Goal: Task Accomplishment & Management: Use online tool/utility

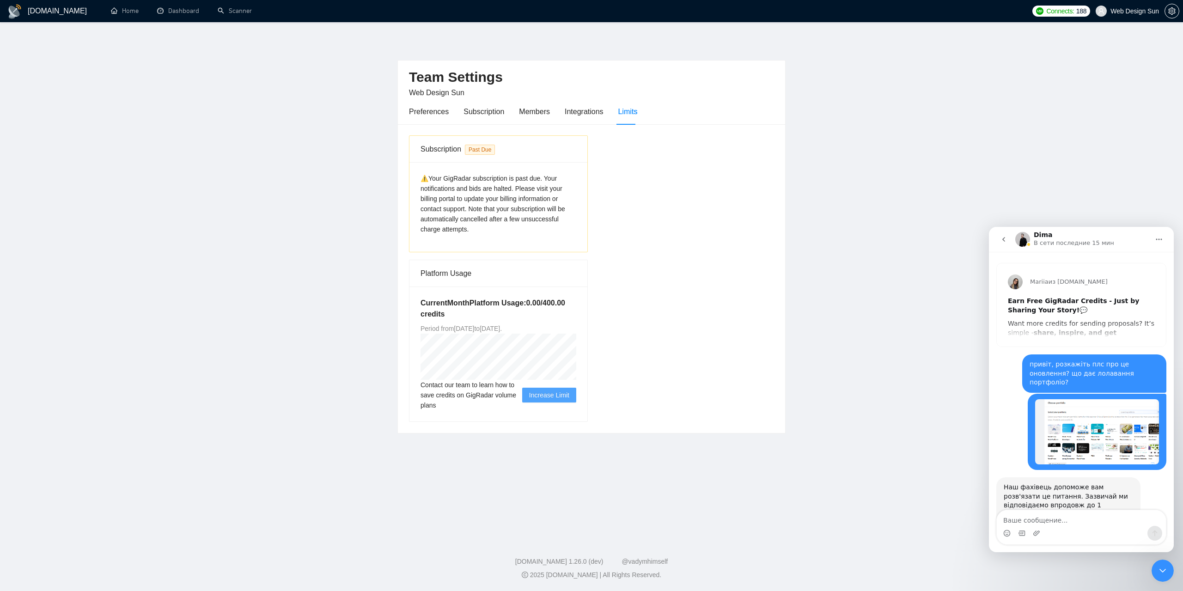
scroll to position [1, 0]
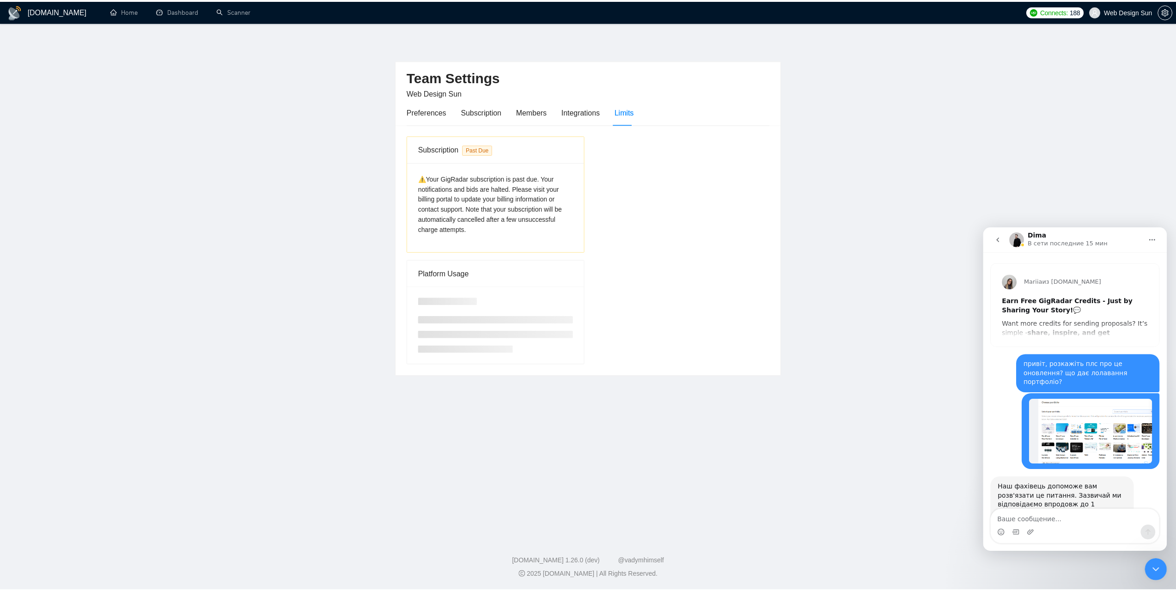
scroll to position [1256, 0]
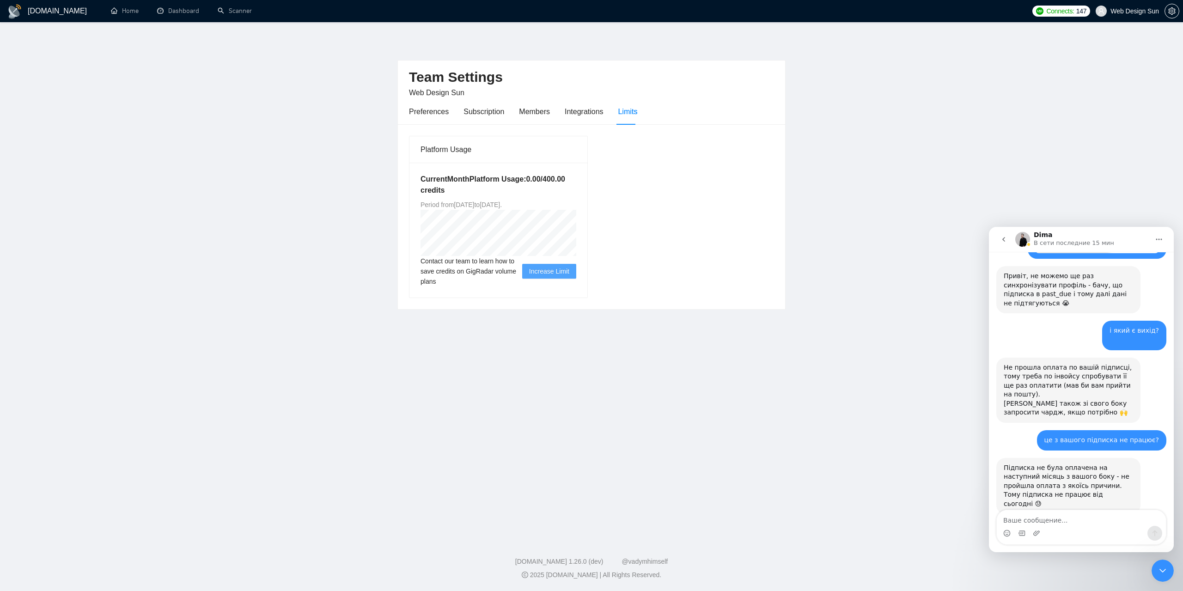
click at [1043, 520] on textarea "Ваше сообщение..." at bounding box center [1081, 518] width 169 height 16
type textarea "так все прап"
click at [234, 8] on link "Scanner" at bounding box center [235, 11] width 34 height 8
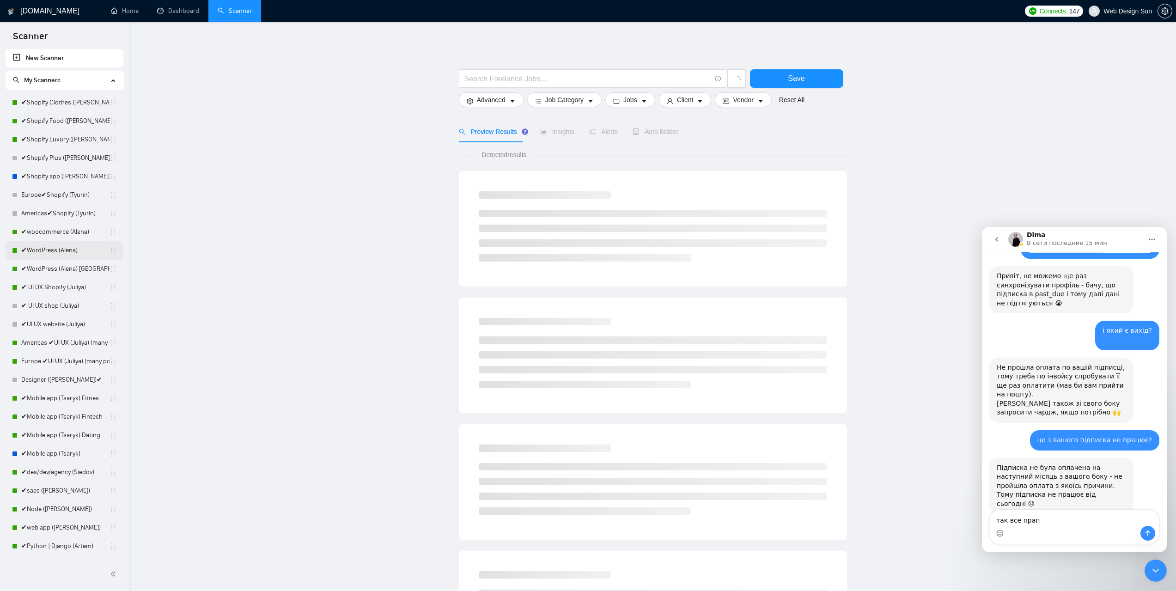
click at [72, 256] on link "✔WordPress (Alena)" at bounding box center [65, 250] width 88 height 18
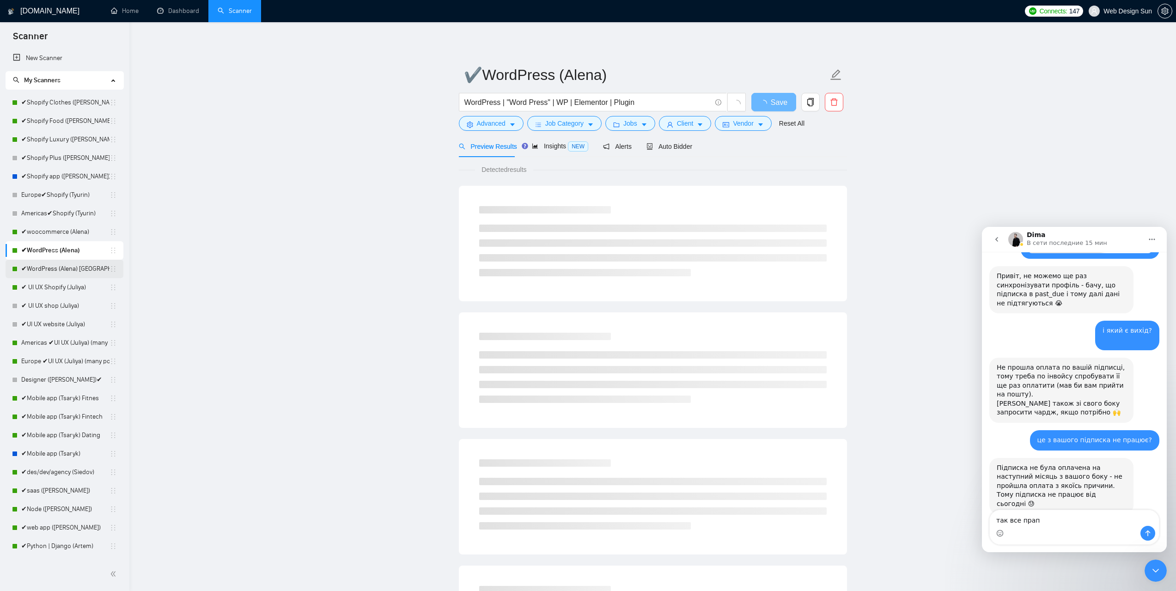
click at [70, 273] on link "✔WordPress (Alena) [GEOGRAPHIC_DATA]" at bounding box center [65, 269] width 88 height 18
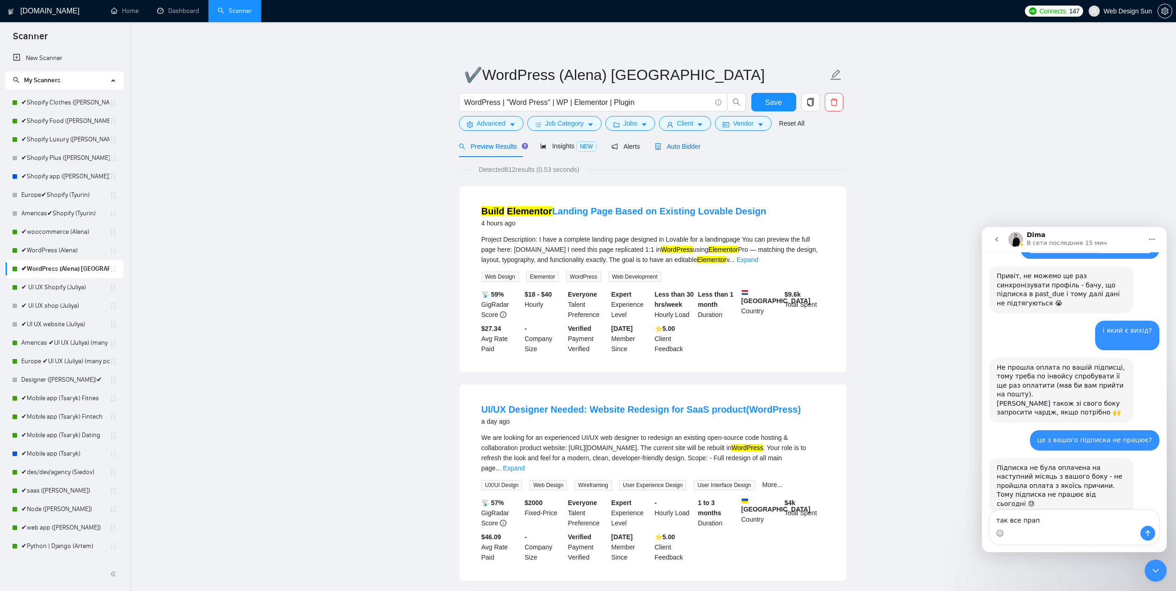
click at [680, 149] on span "Auto Bidder" at bounding box center [678, 146] width 46 height 7
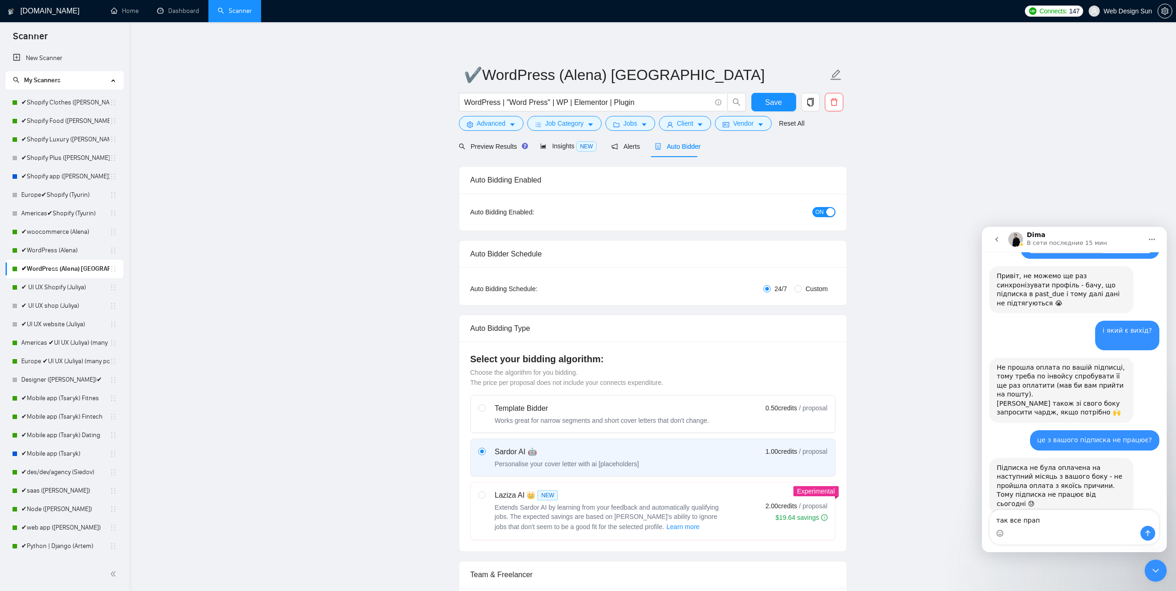
radio input "false"
radio input "true"
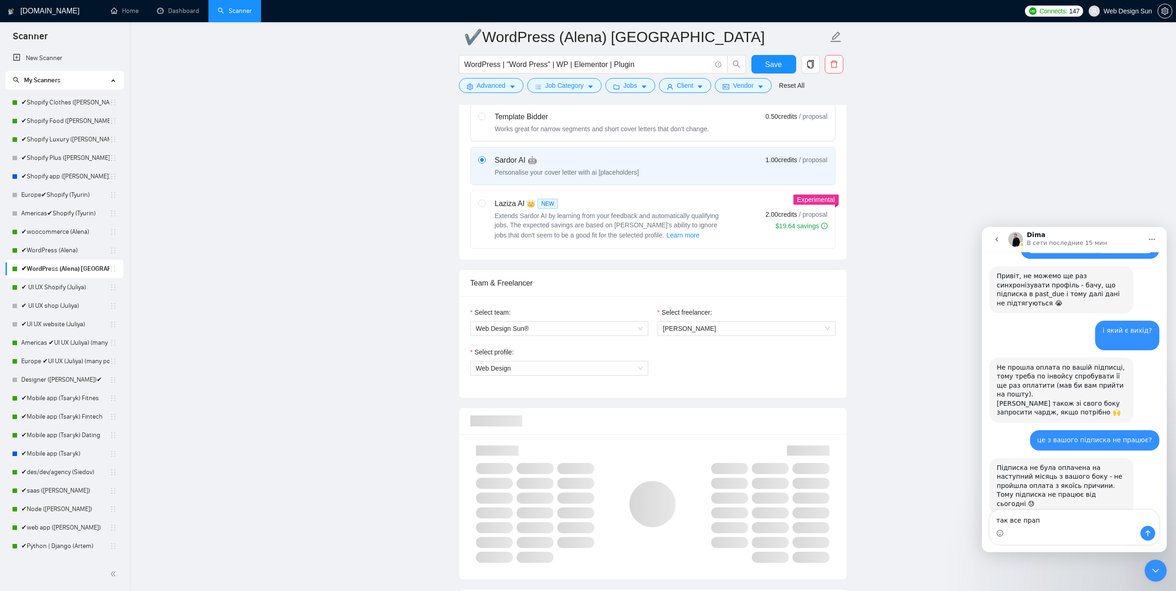
scroll to position [462, 0]
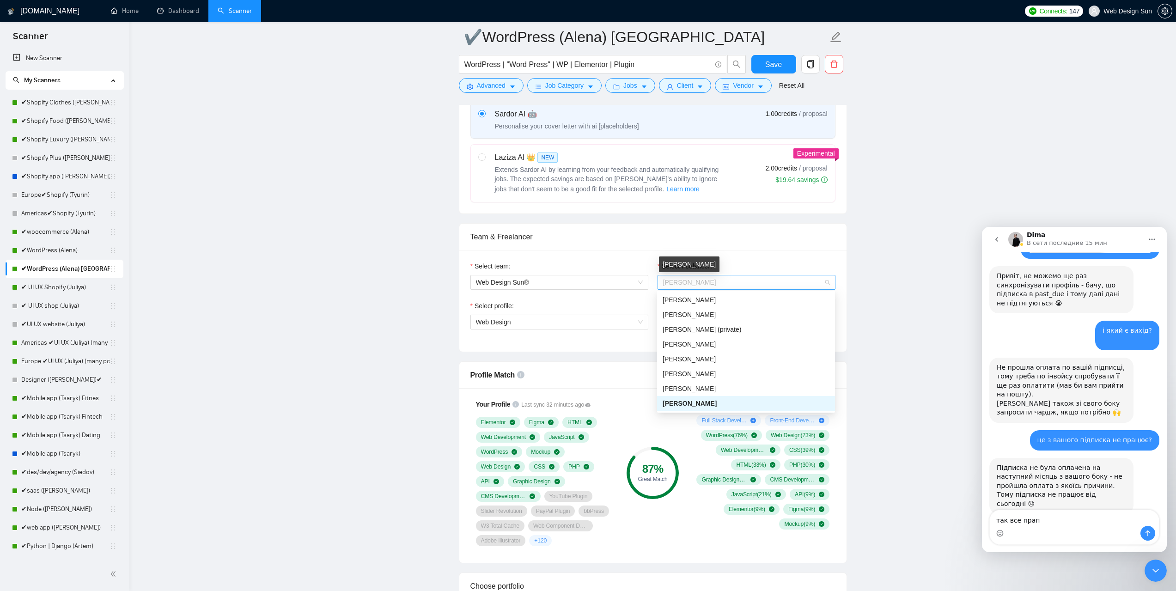
click at [697, 279] on span "[PERSON_NAME]" at bounding box center [689, 282] width 53 height 7
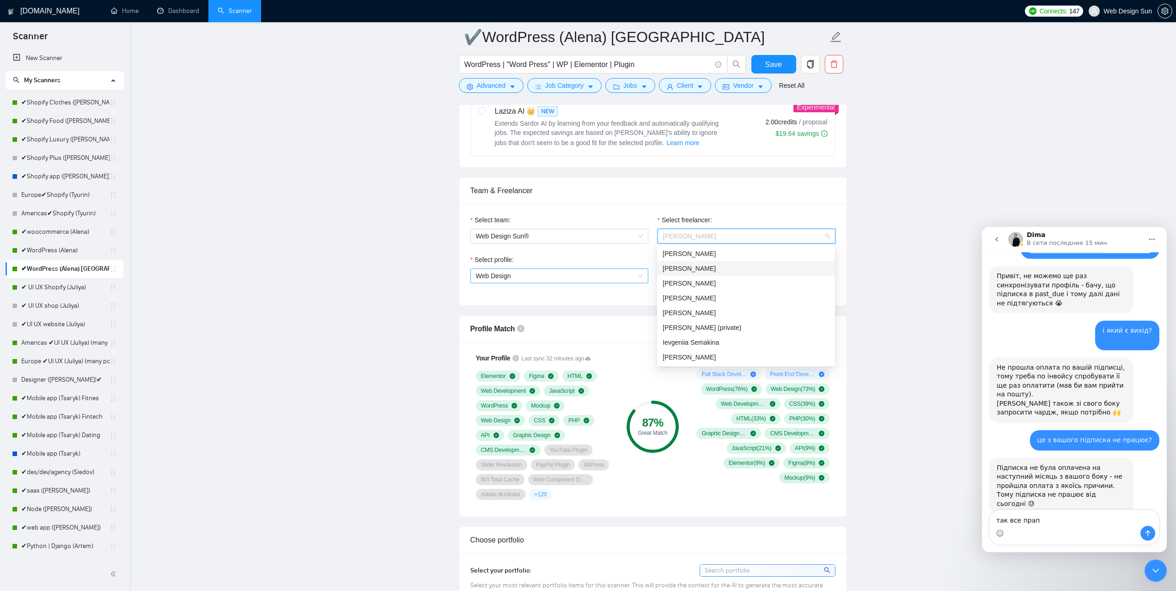
drag, startPoint x: 739, startPoint y: 267, endPoint x: 603, endPoint y: 281, distance: 136.1
click at [739, 267] on div "[PERSON_NAME]" at bounding box center [746, 268] width 167 height 10
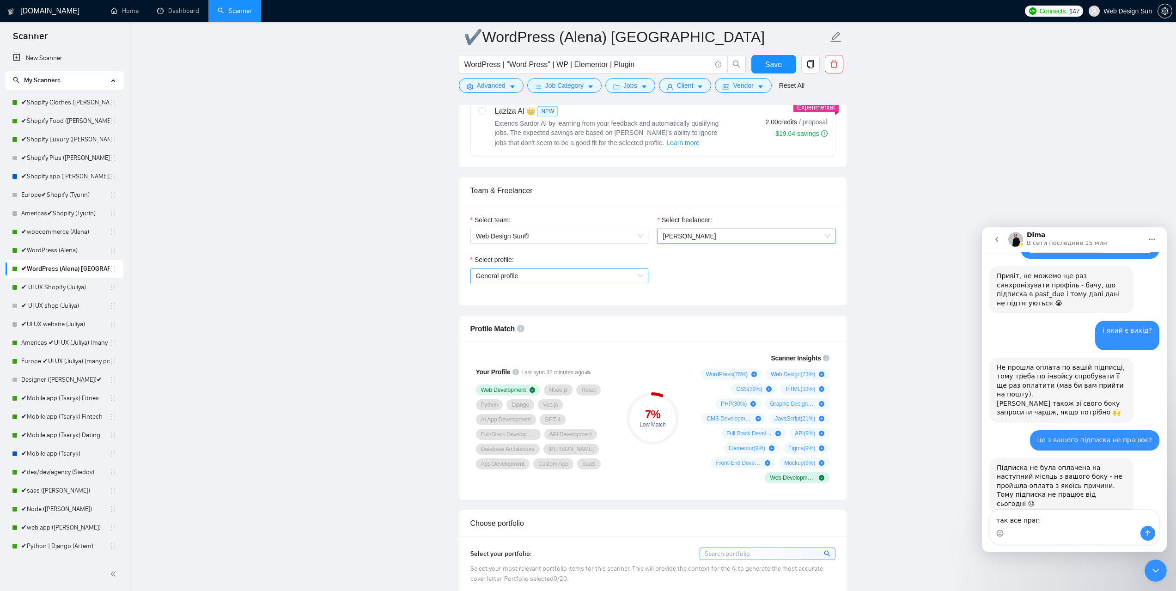
click at [568, 274] on span "General profile" at bounding box center [559, 276] width 167 height 14
click at [541, 327] on div "Web Design" at bounding box center [559, 323] width 167 height 10
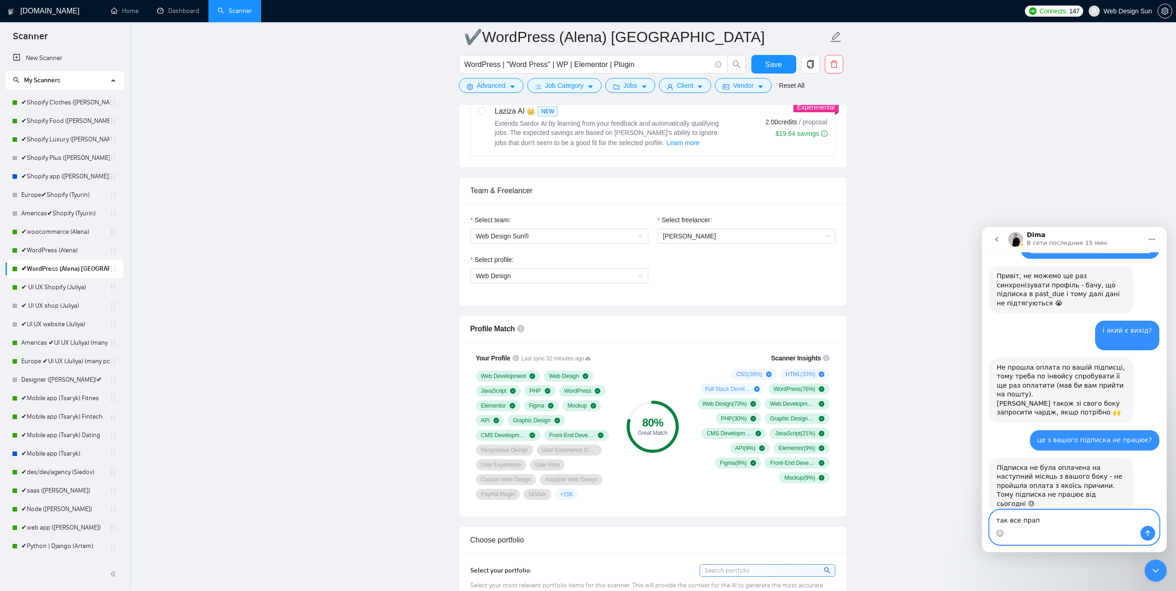
click at [1042, 520] on textarea "так все прап" at bounding box center [1074, 518] width 169 height 16
type textarea "так все є"
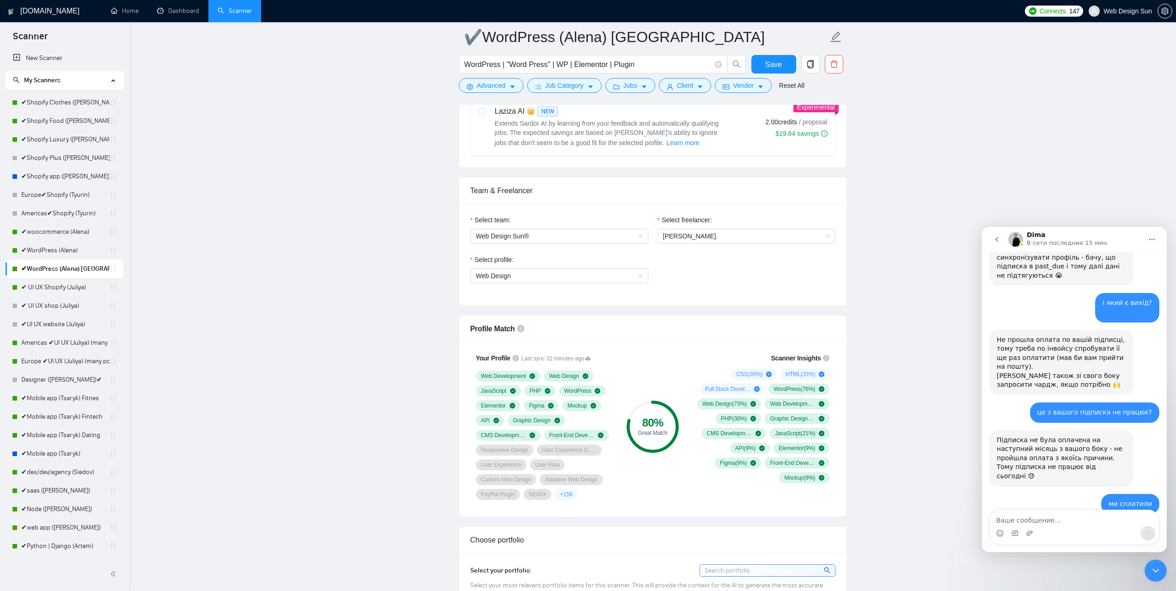
click at [679, 397] on div "80 % Great Match" at bounding box center [653, 427] width 62 height 158
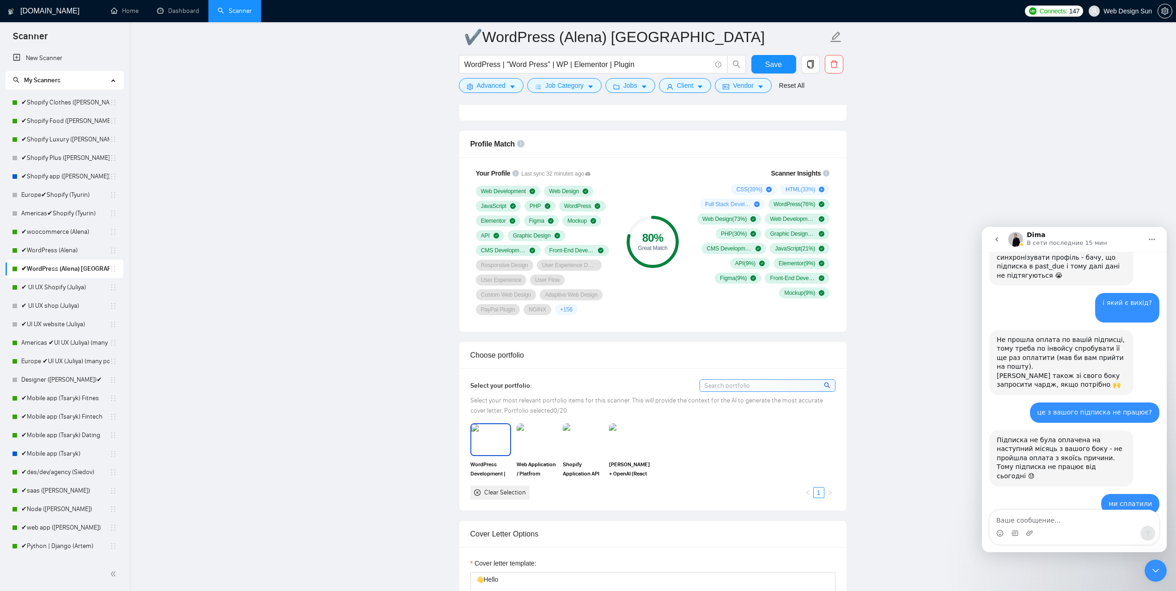
click at [491, 448] on img at bounding box center [490, 439] width 39 height 31
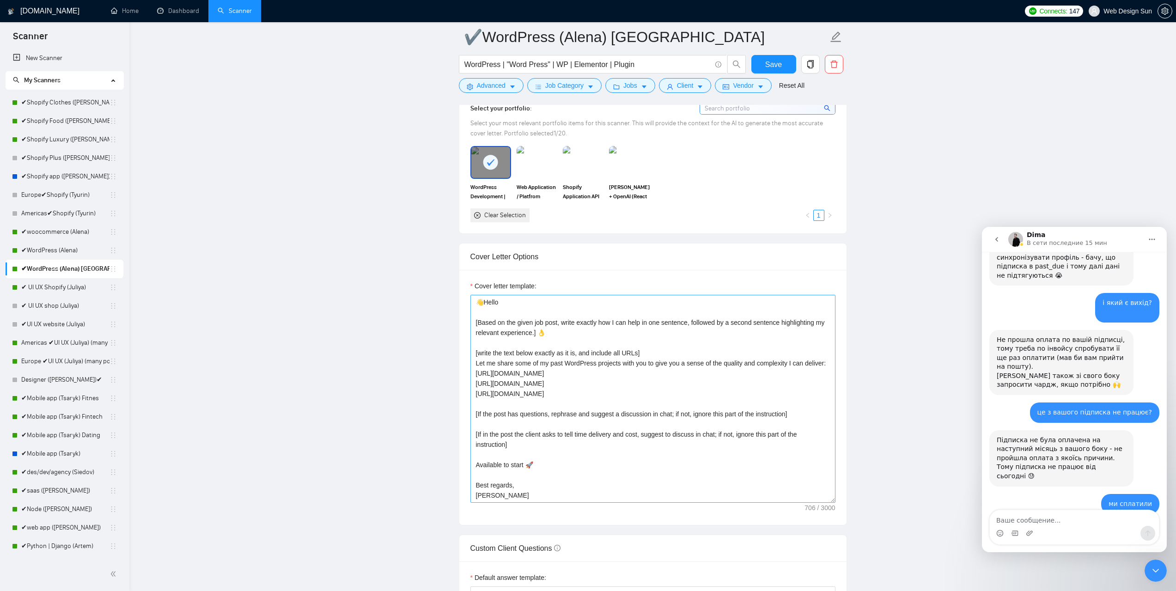
scroll to position [10, 0]
drag, startPoint x: 471, startPoint y: 495, endPoint x: 465, endPoint y: 495, distance: 6.5
click at [465, 495] on div "Cover letter template: 👋Hello [Based on the given job post, write exactly how I…" at bounding box center [652, 397] width 387 height 255
click at [564, 422] on textarea "👋Hello [Based on the given job post, write exactly how I can help in one senten…" at bounding box center [653, 399] width 365 height 208
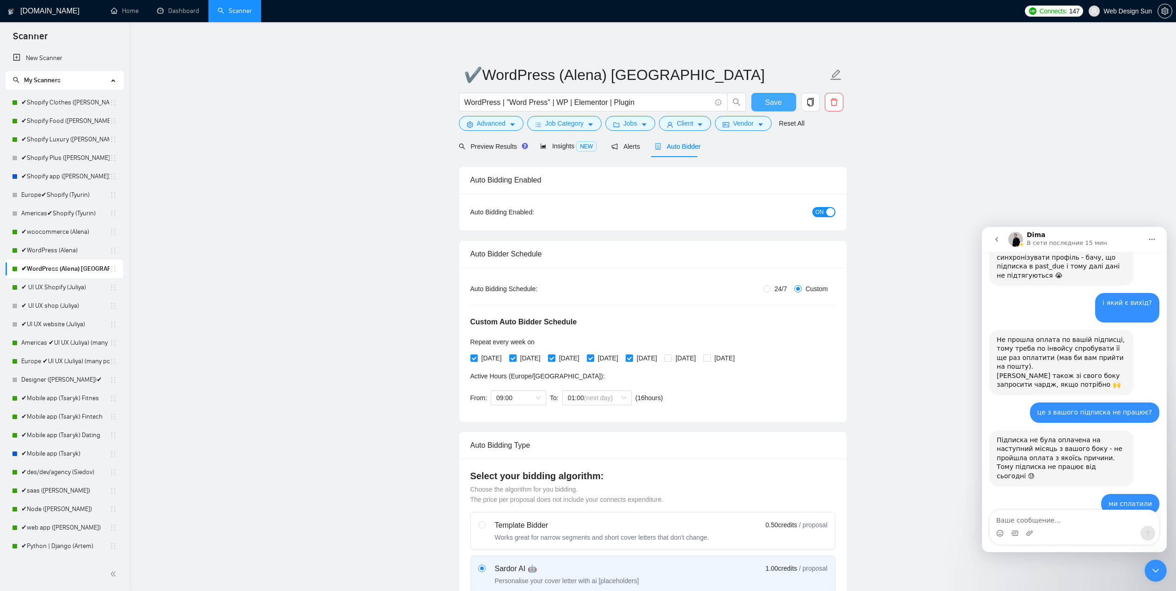
type textarea "👋Hello [Based on the given job post, write exactly how I can help in one senten…"
click at [765, 100] on button "Save" at bounding box center [774, 102] width 45 height 18
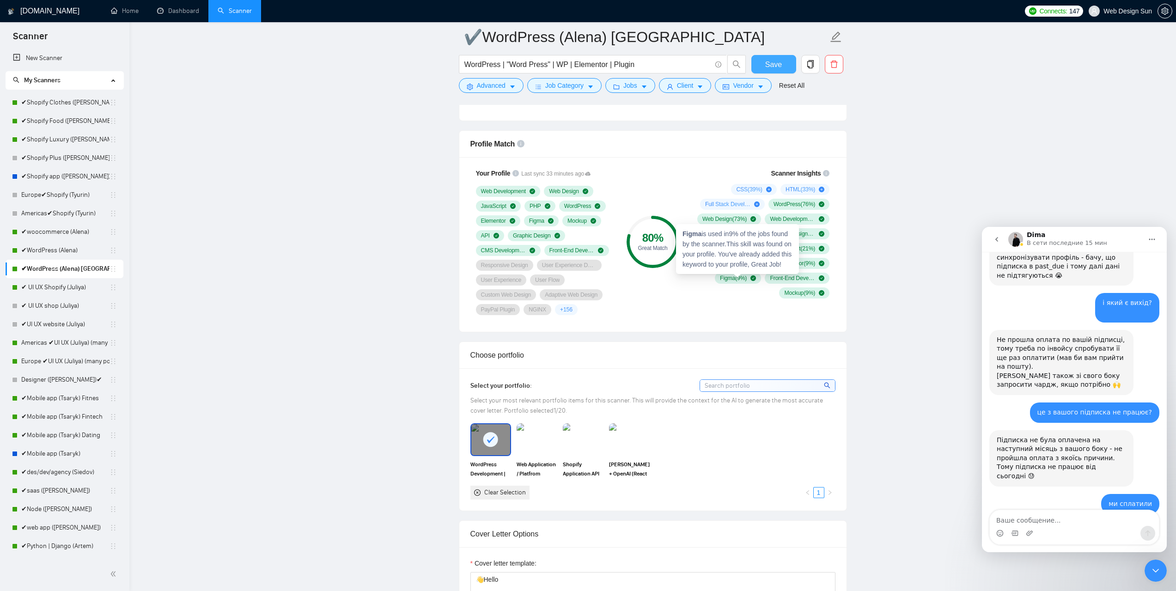
scroll to position [878, 0]
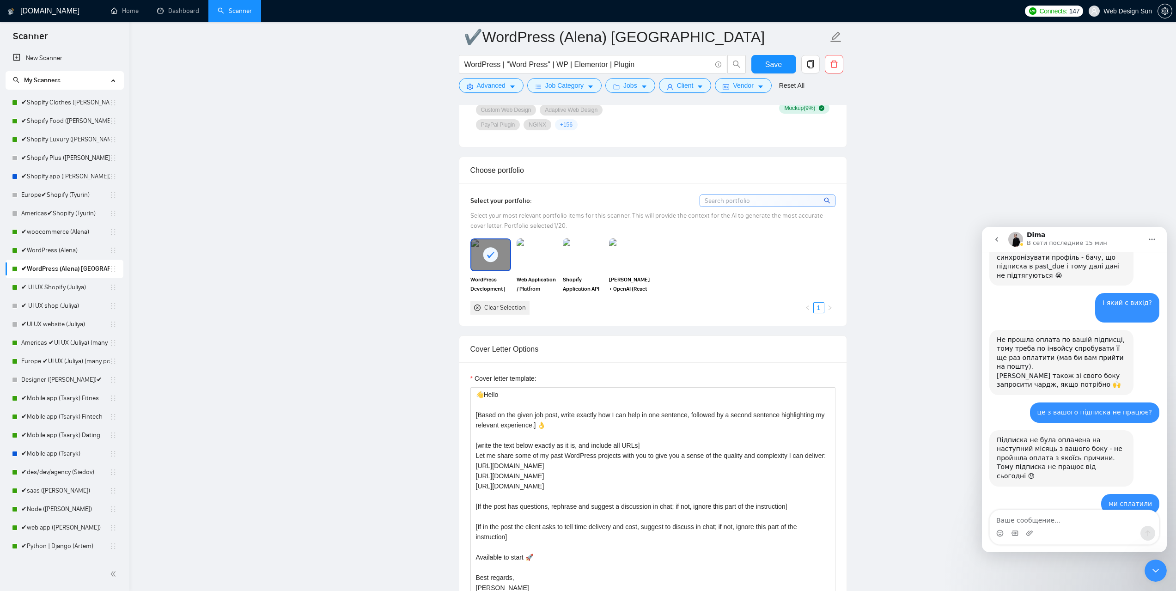
click at [895, 254] on main "✔WordPress (Alena) [GEOGRAPHIC_DATA] WordPress | "Word Press" | WP | Elementor …" at bounding box center [652, 520] width 1017 height 2722
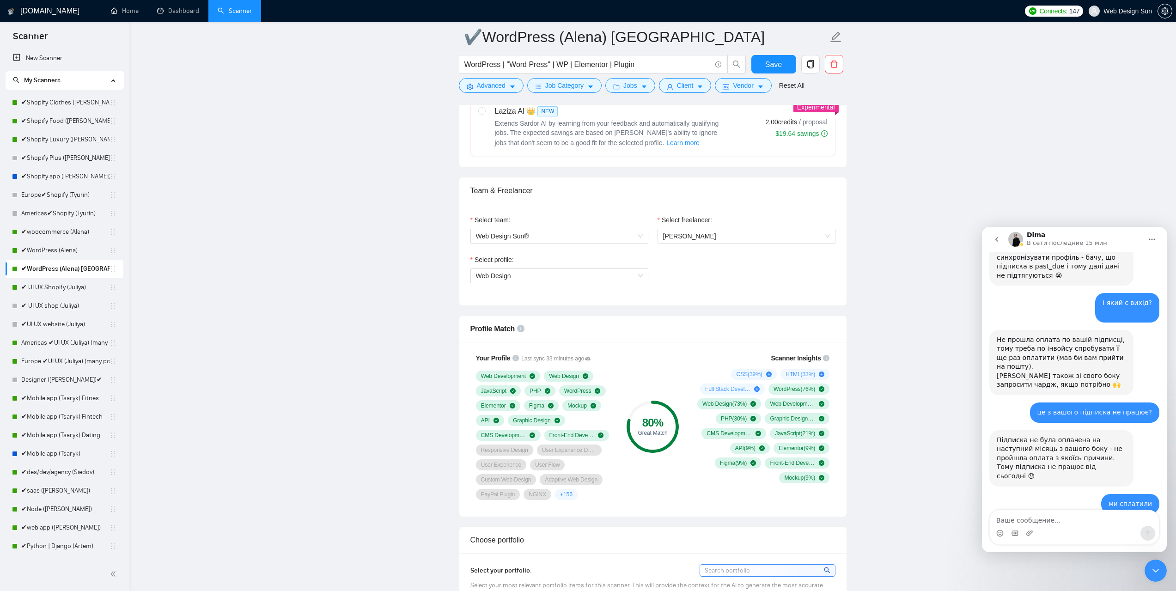
scroll to position [324, 0]
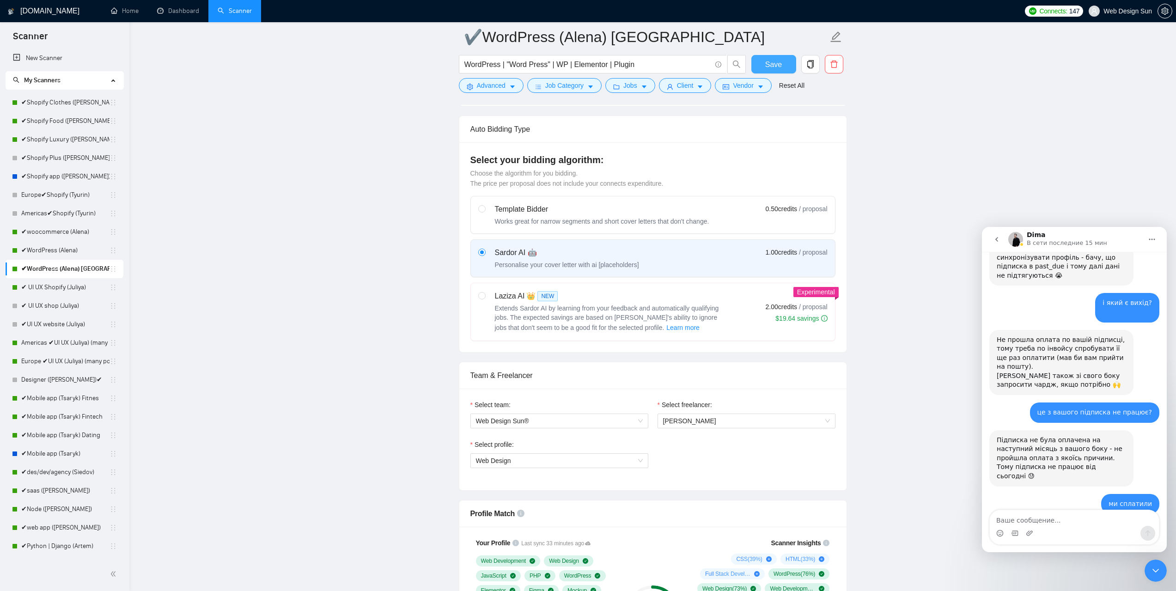
click at [776, 63] on span "Save" at bounding box center [773, 65] width 17 height 12
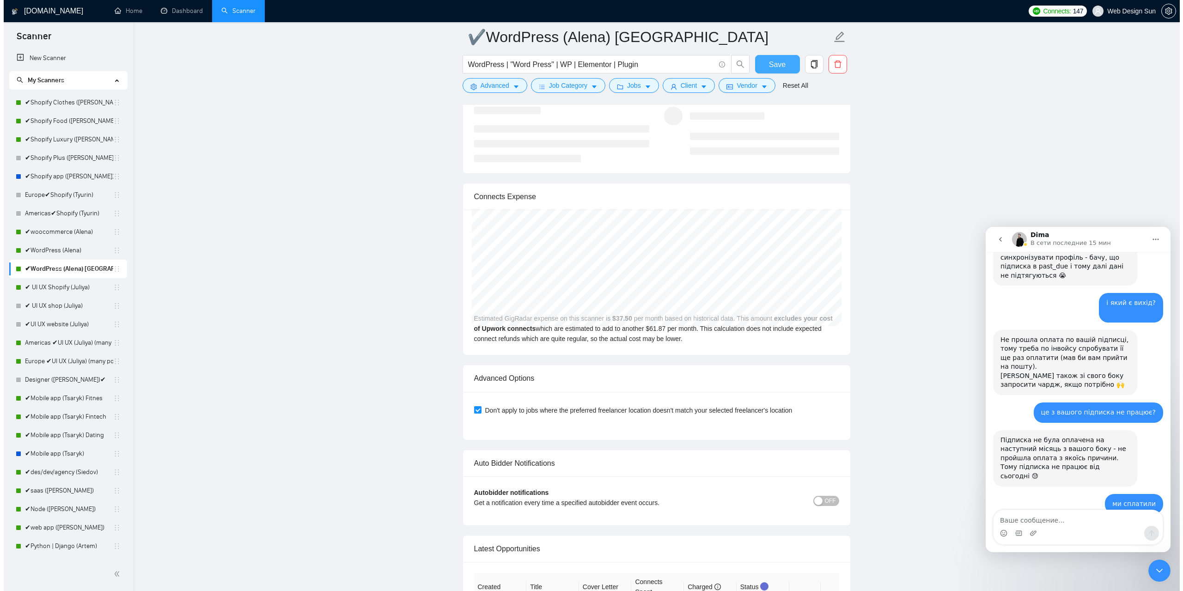
scroll to position [2219, 0]
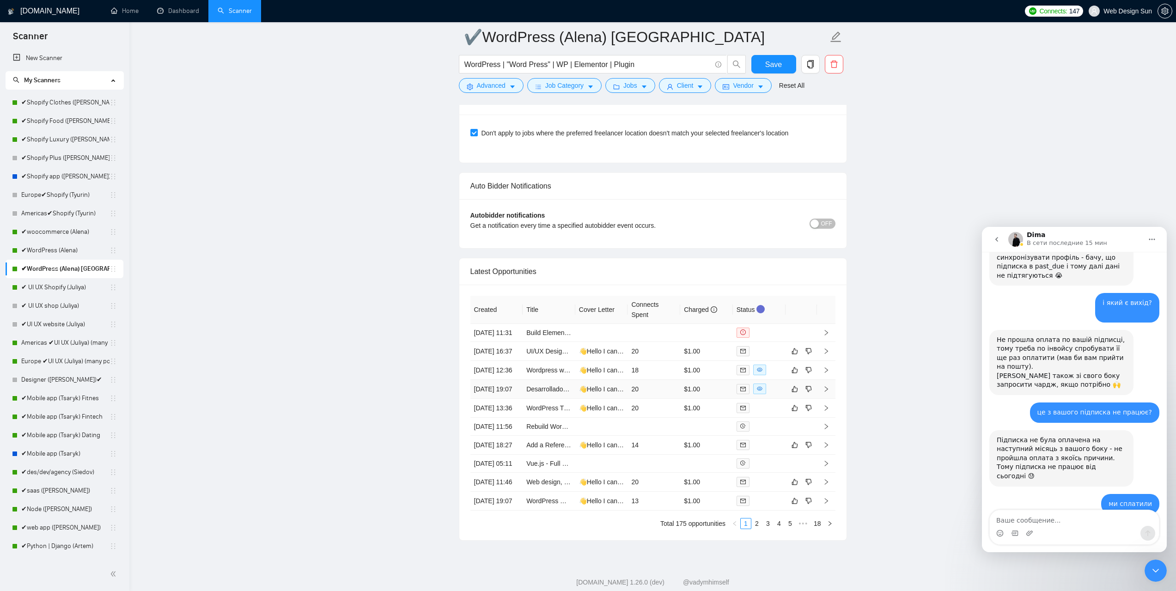
click at [659, 399] on td "20" at bounding box center [654, 389] width 53 height 19
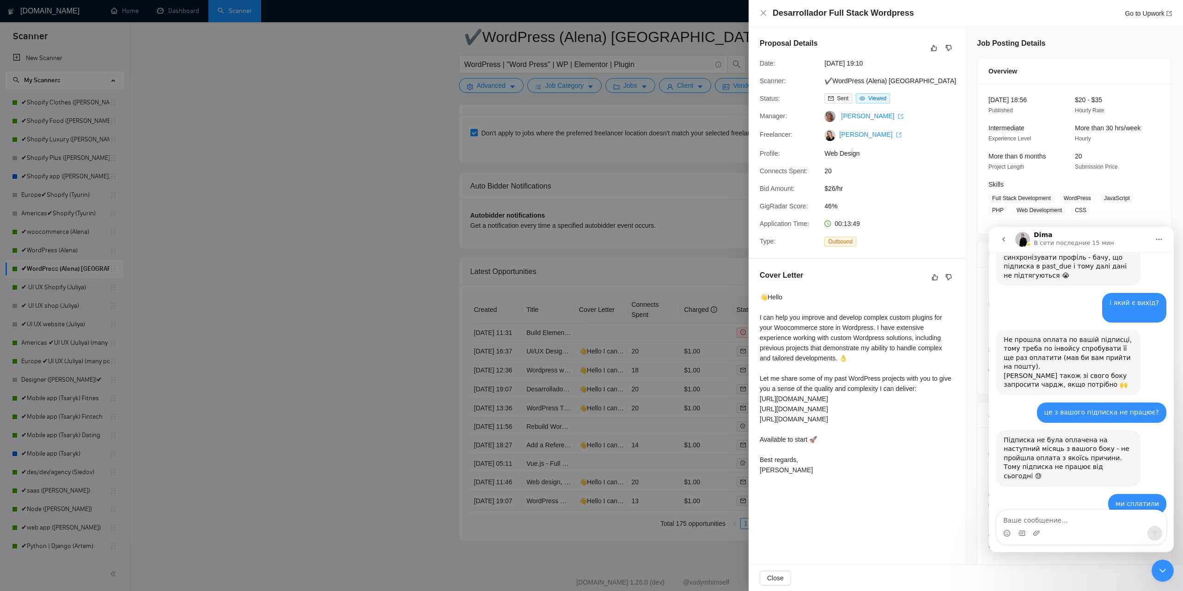
click at [1162, 570] on icon "Закрыть службу сообщений Intercom" at bounding box center [1162, 570] width 11 height 11
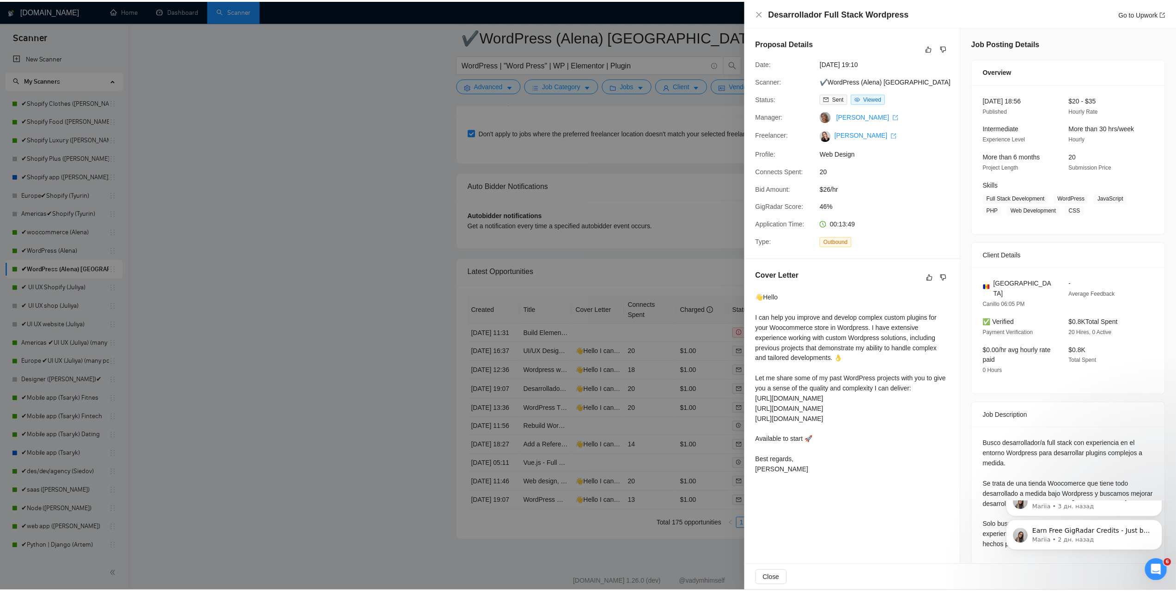
scroll to position [172, 0]
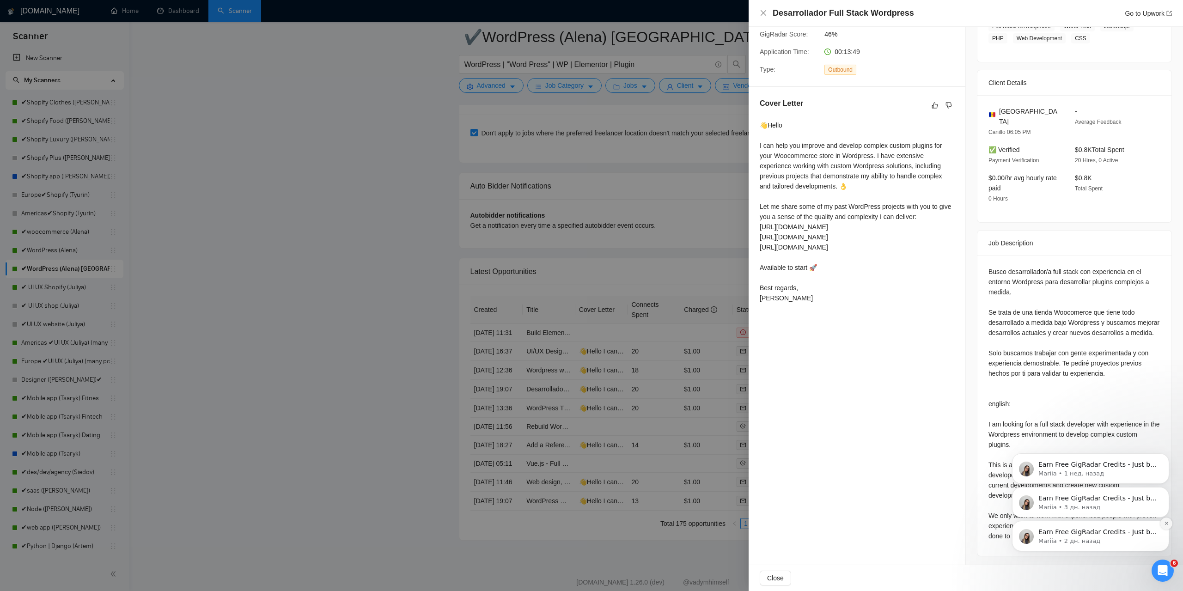
click at [1167, 524] on icon "Dismiss notification" at bounding box center [1166, 523] width 5 height 5
click at [1168, 524] on icon "Dismiss notification" at bounding box center [1166, 523] width 5 height 5
click at [1168, 524] on icon "Dismiss notification" at bounding box center [1167, 524] width 4 height 4
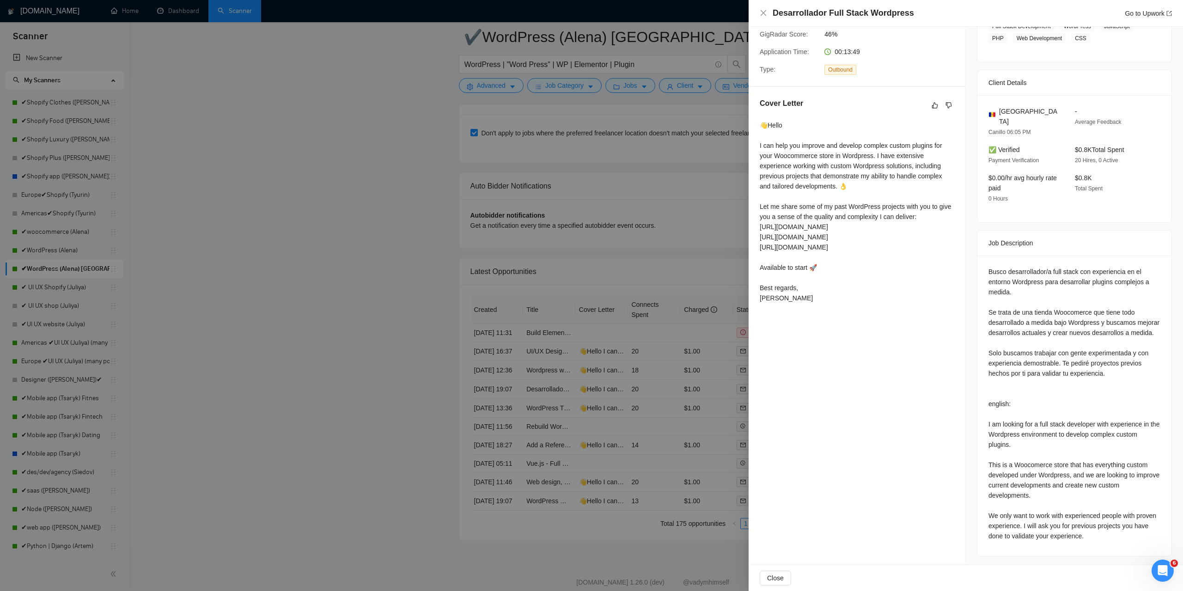
click at [661, 202] on div at bounding box center [591, 295] width 1183 height 591
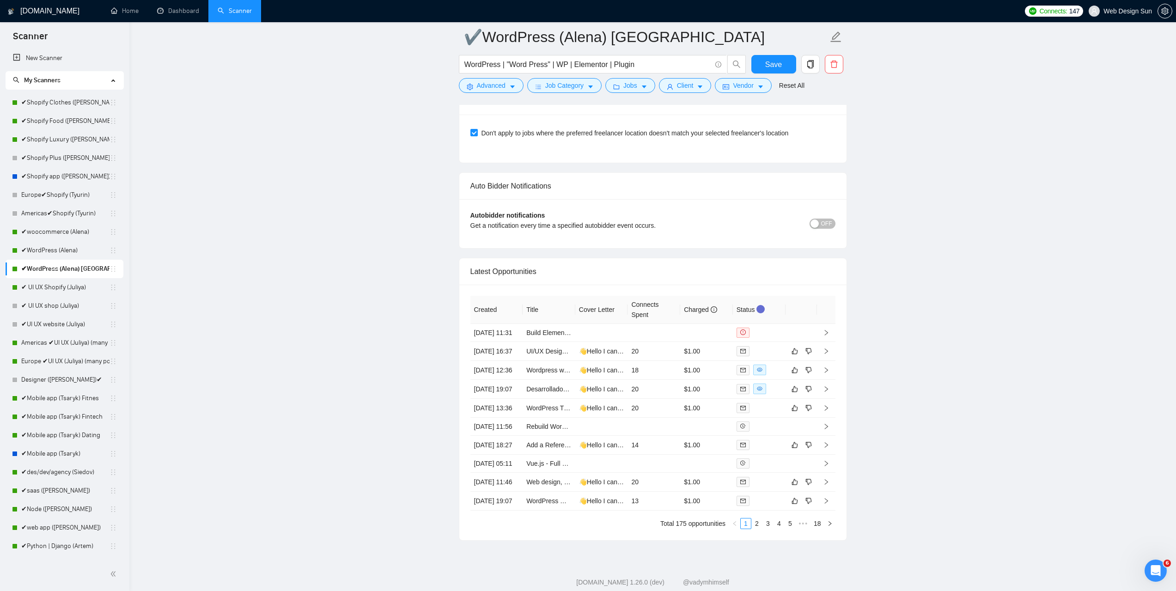
drag, startPoint x: 1022, startPoint y: 365, endPoint x: 951, endPoint y: 361, distance: 71.3
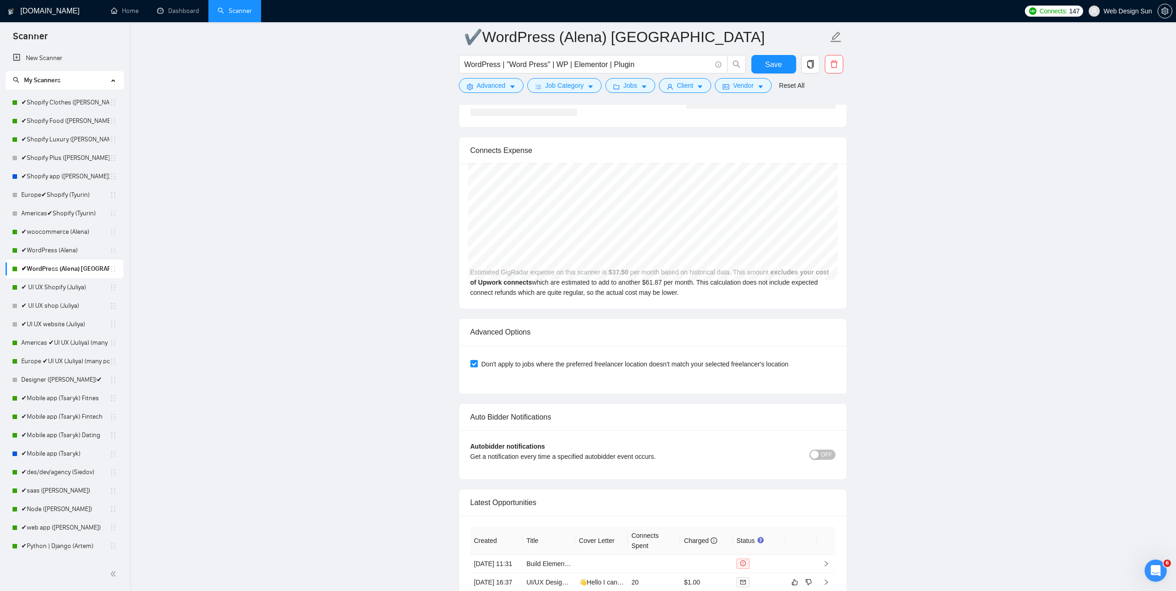
scroll to position [1849, 0]
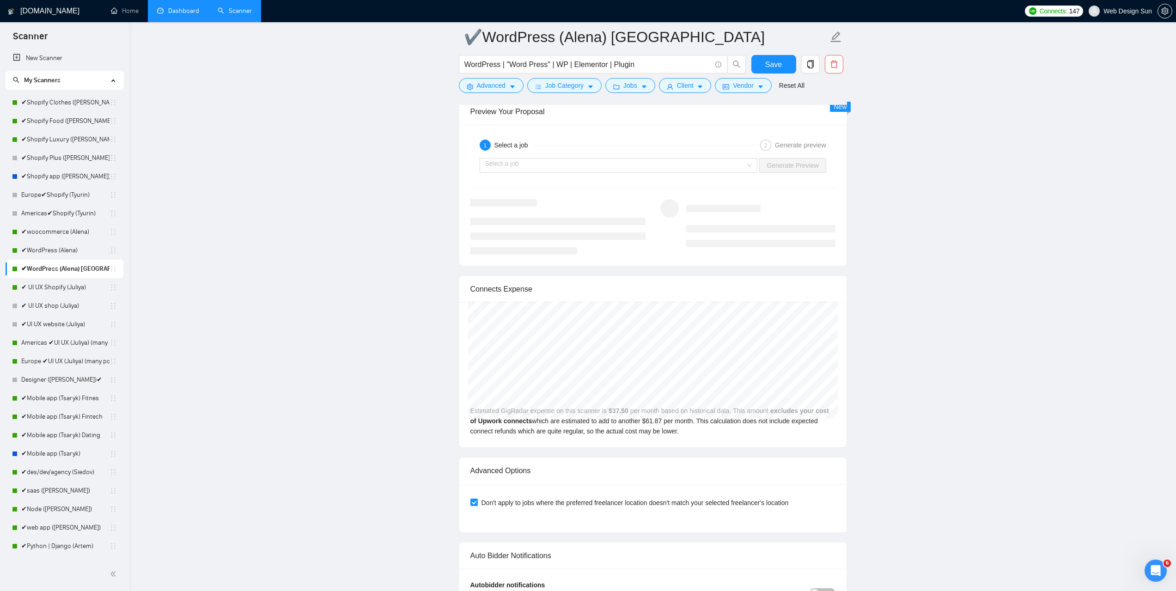
click at [187, 10] on link "Dashboard" at bounding box center [178, 11] width 42 height 8
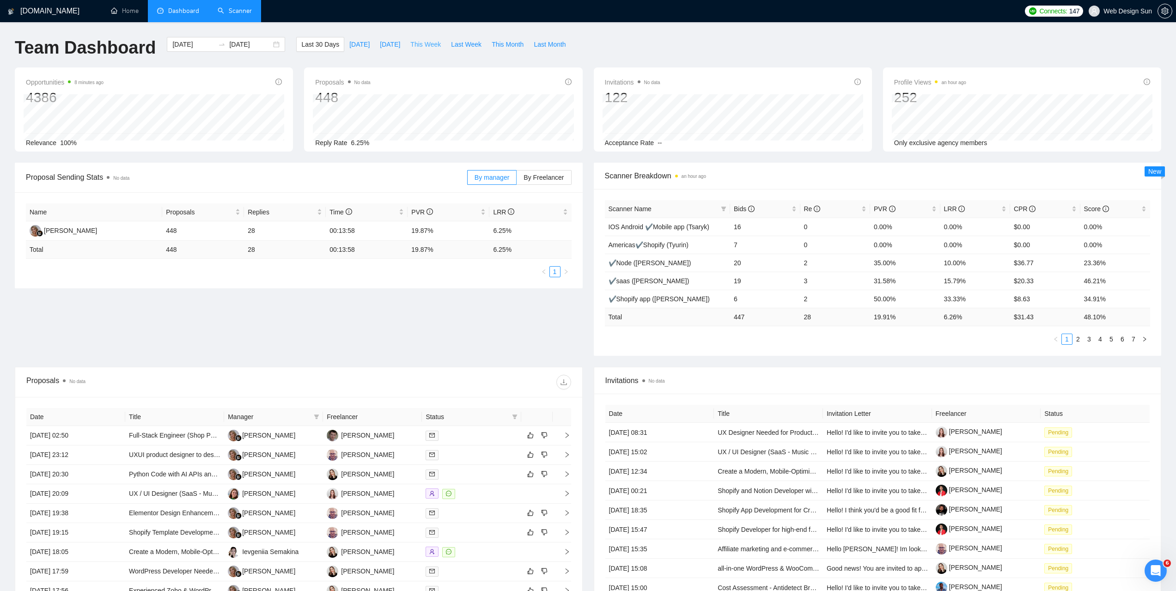
click at [410, 41] on span "This Week" at bounding box center [425, 44] width 31 height 10
type input "[DATE]"
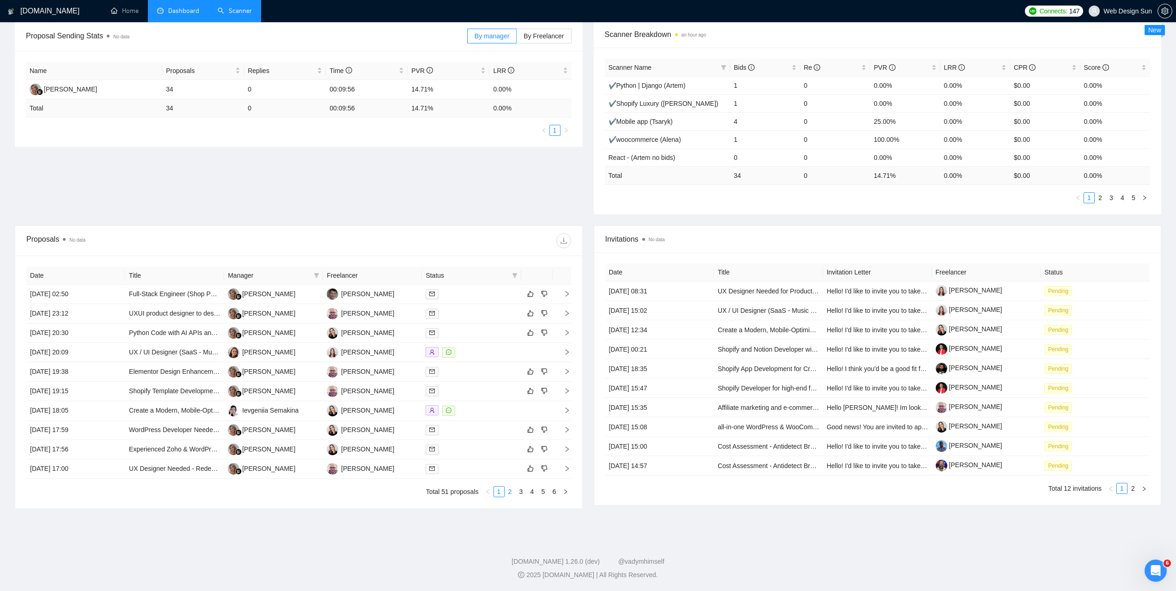
click at [512, 491] on link "2" at bounding box center [510, 492] width 10 height 10
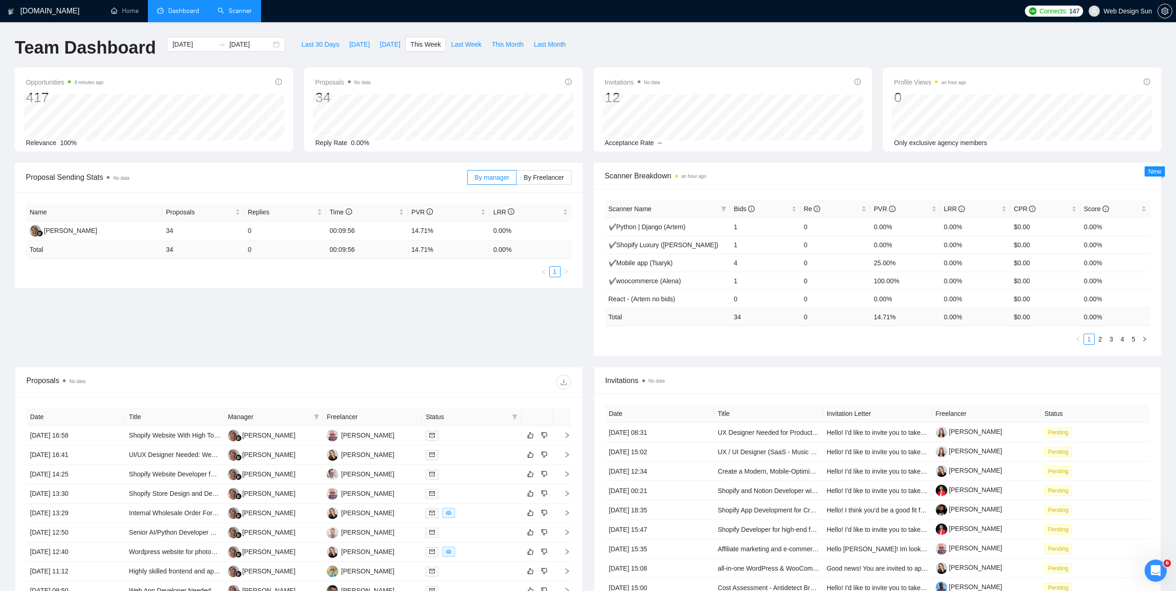
click at [243, 15] on link "Scanner" at bounding box center [235, 11] width 34 height 8
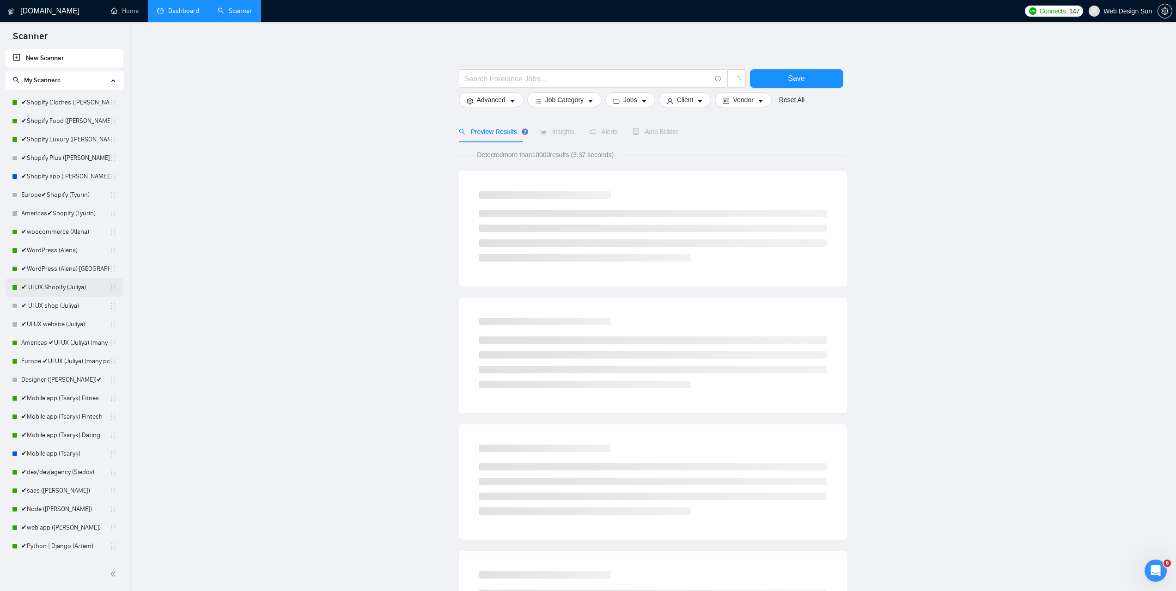
click at [63, 290] on link "✔ UI UX Shopify (Juliya)" at bounding box center [65, 287] width 88 height 18
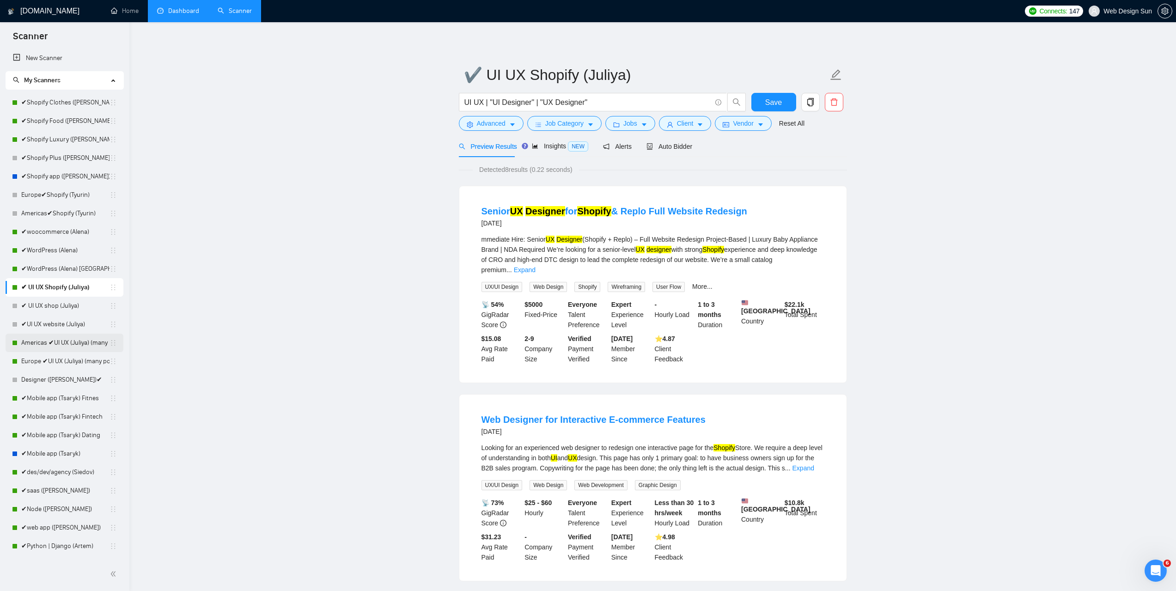
click at [66, 348] on link "Americas ✔UI UX (Juliya) (many posts)" at bounding box center [65, 343] width 88 height 18
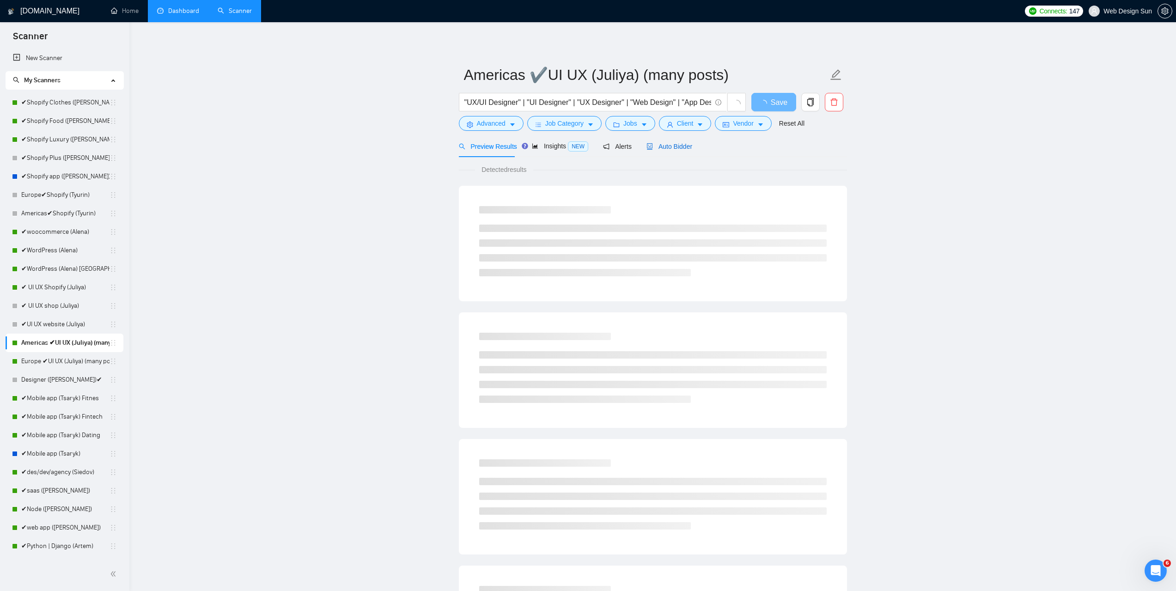
click at [655, 143] on span "Auto Bidder" at bounding box center [670, 146] width 46 height 7
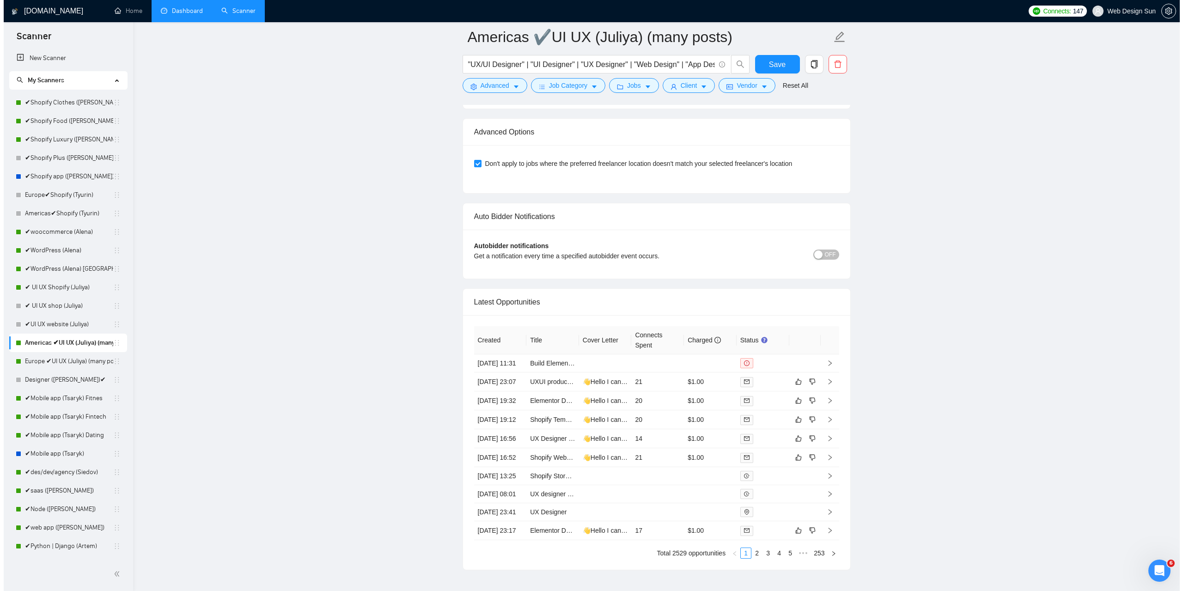
scroll to position [2396, 0]
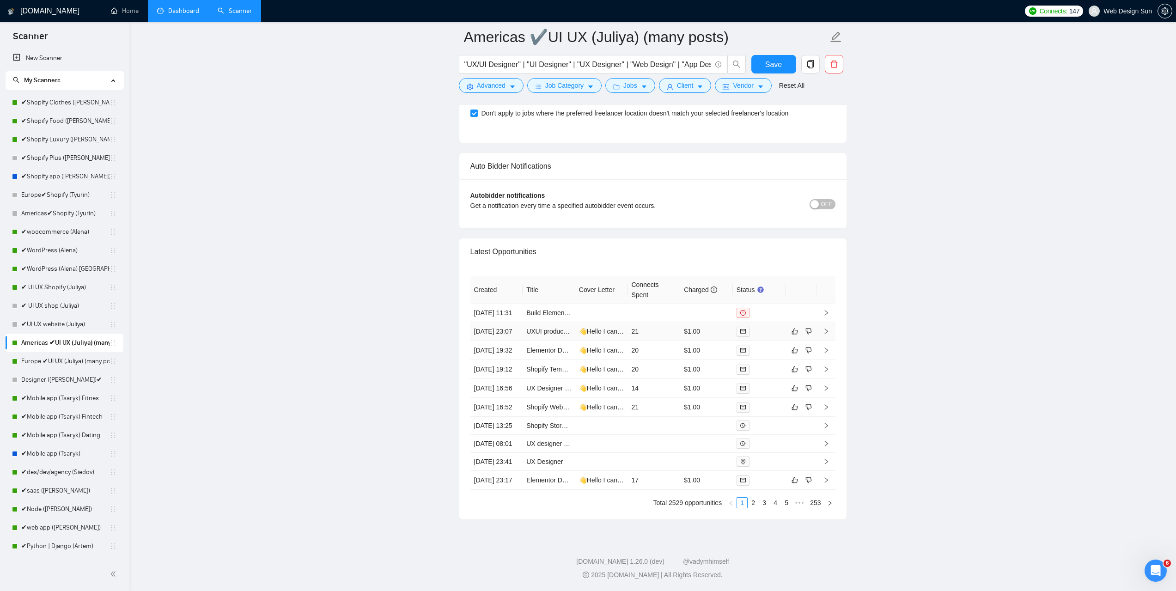
click at [656, 322] on td "21" at bounding box center [654, 331] width 53 height 19
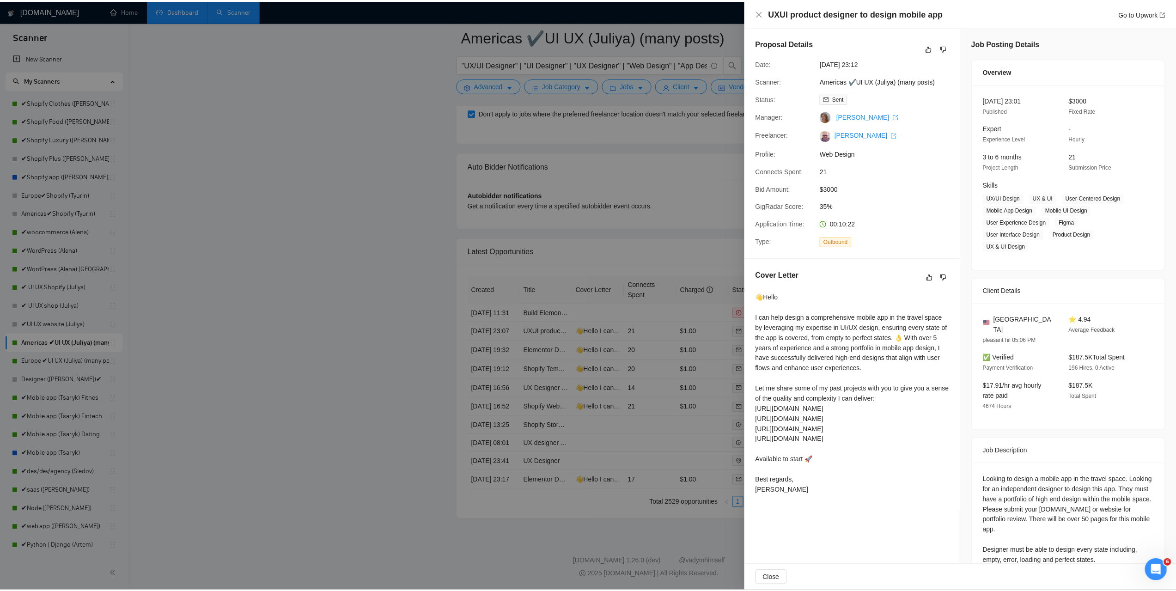
scroll to position [55, 0]
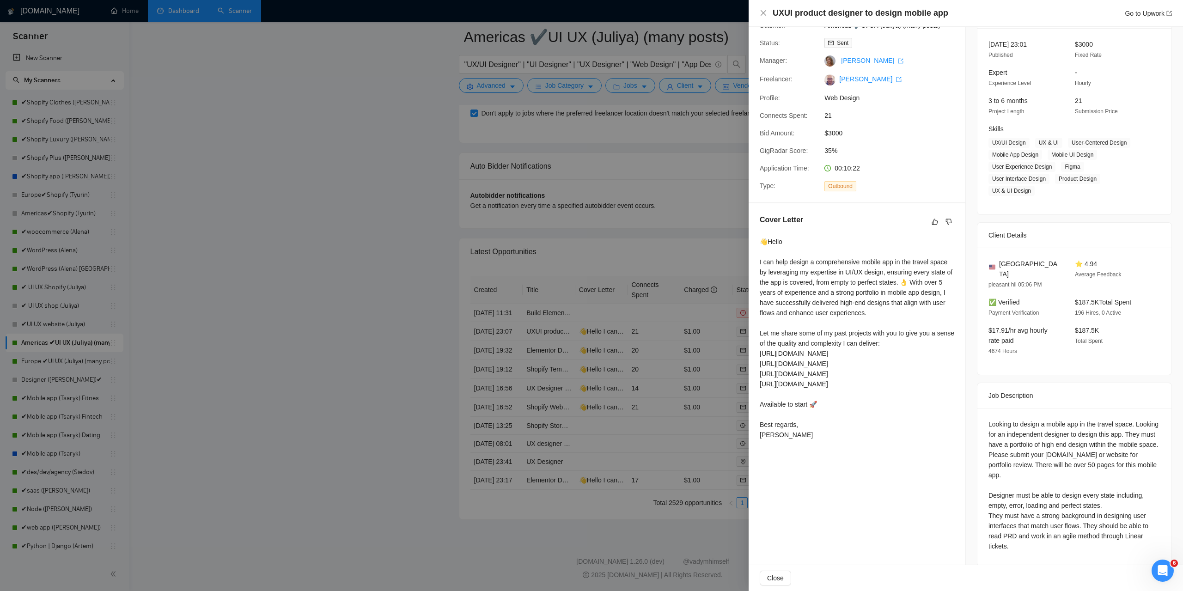
click at [454, 323] on div at bounding box center [591, 295] width 1183 height 591
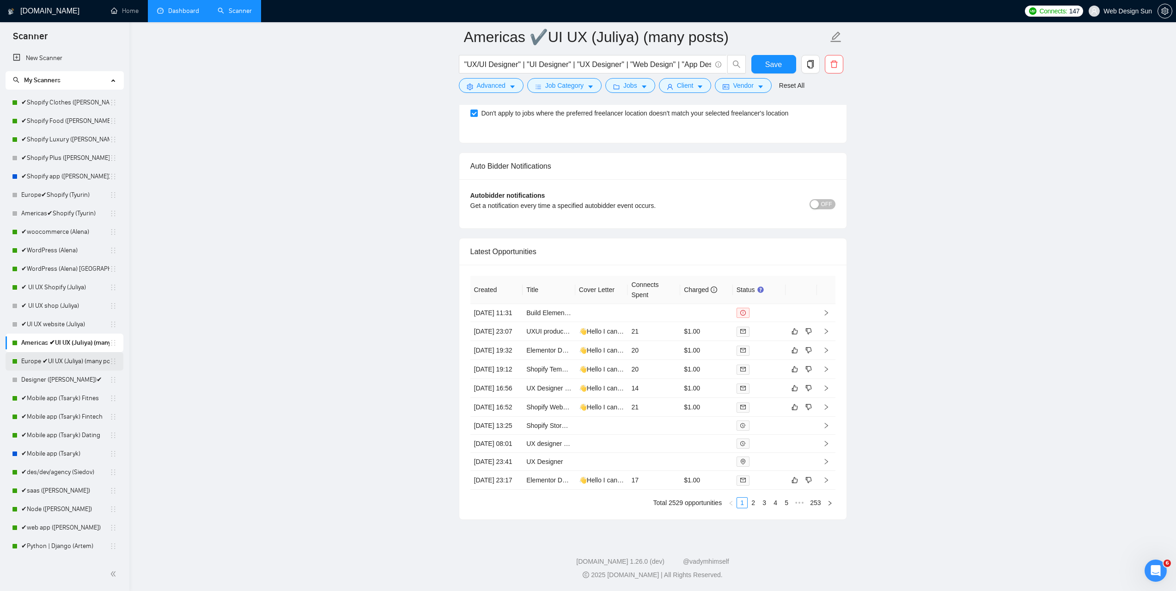
click at [64, 361] on link "Europe ✔UI UX (Juliya) (many posts)" at bounding box center [65, 361] width 88 height 18
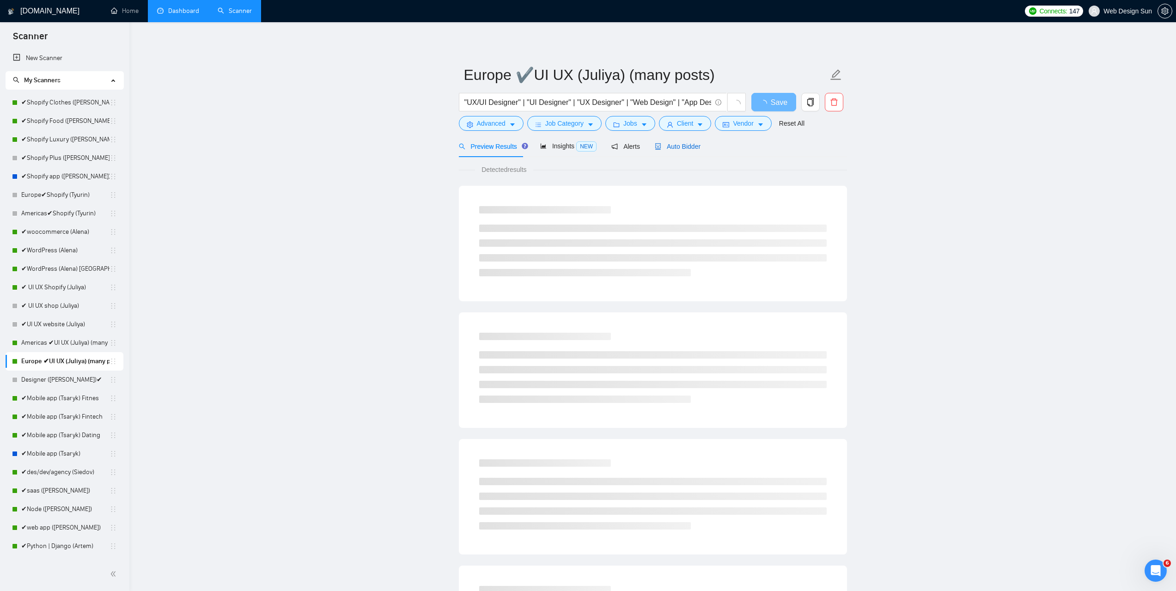
click at [674, 143] on span "Auto Bidder" at bounding box center [678, 146] width 46 height 7
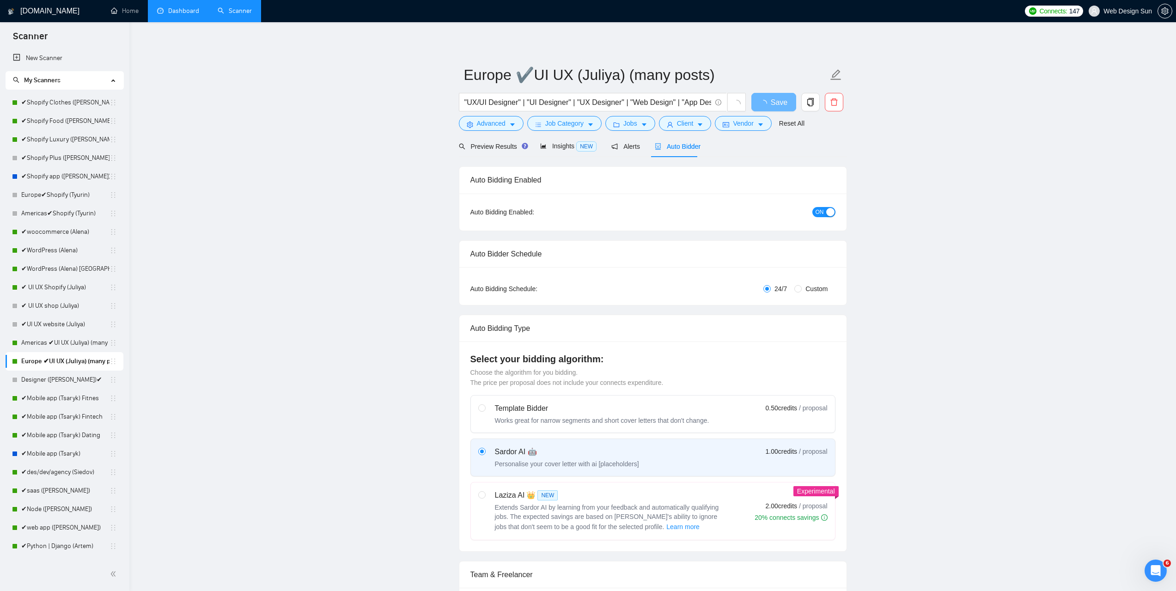
radio input "false"
radio input "true"
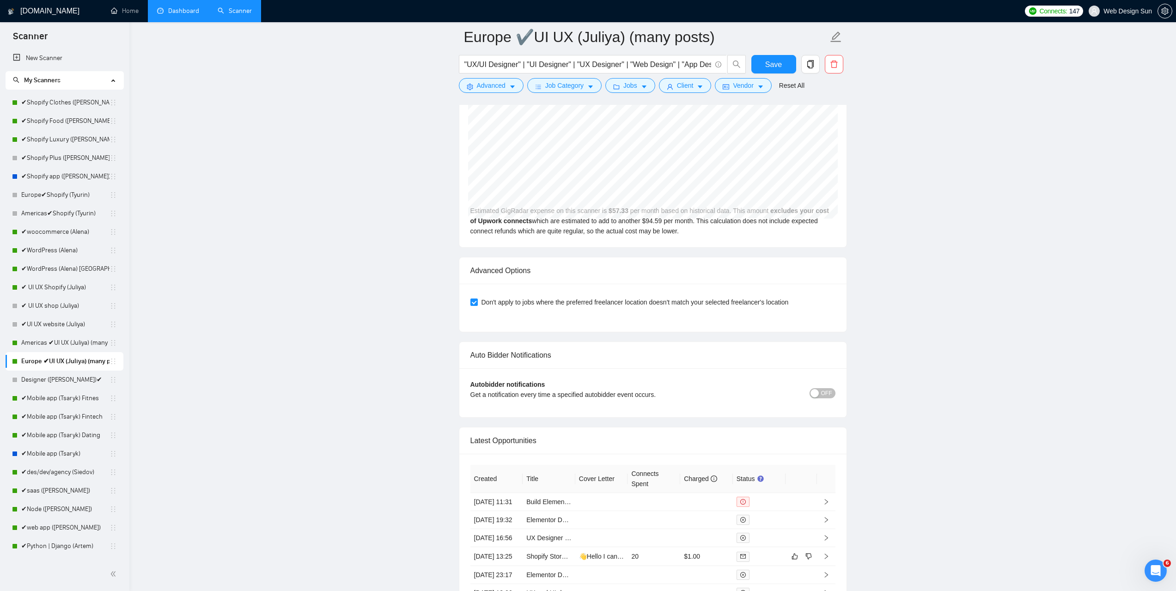
scroll to position [2357, 0]
